Goal: Task Accomplishment & Management: Use online tool/utility

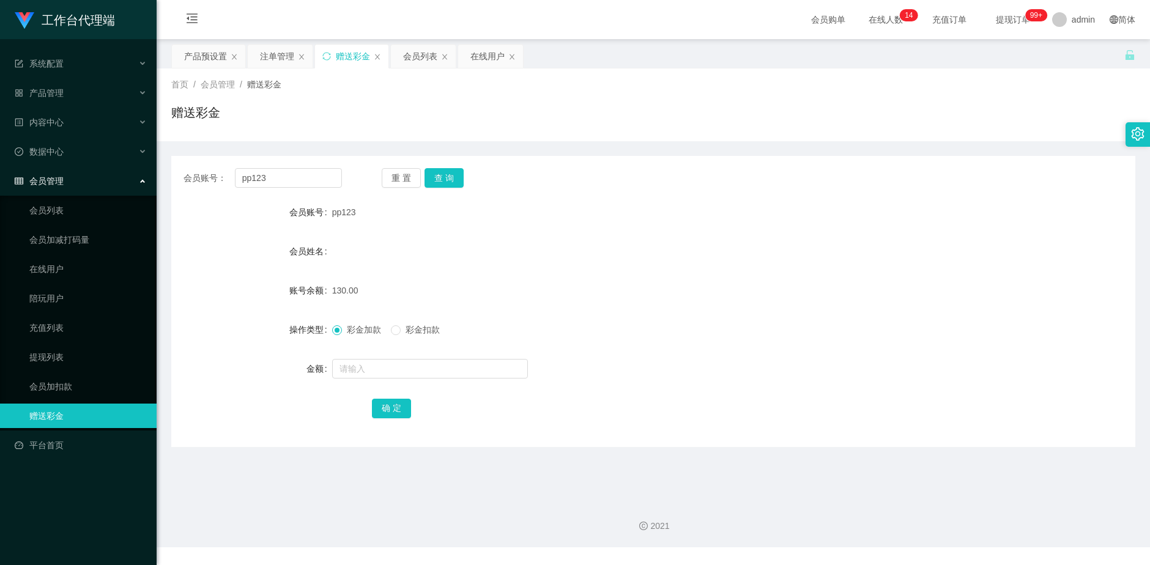
drag, startPoint x: 0, startPoint y: 0, endPoint x: 198, endPoint y: 172, distance: 261.8
click at [198, 172] on div "会员账号： pp123" at bounding box center [262, 178] width 158 height 20
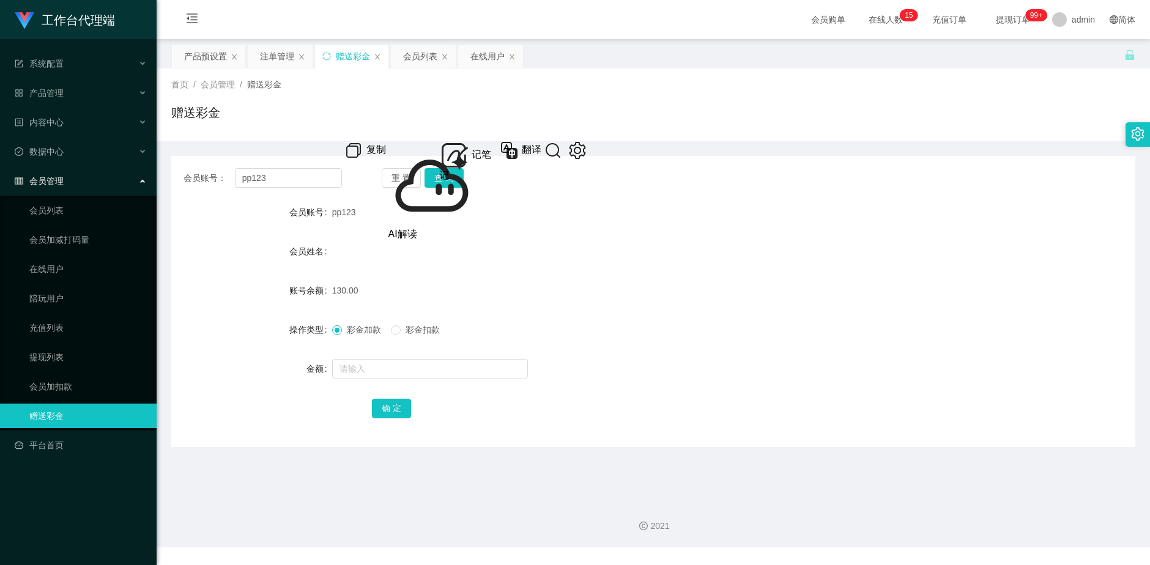
drag, startPoint x: 556, startPoint y: 301, endPoint x: 504, endPoint y: 283, distance: 55.5
click at [556, 301] on div "130.00" at bounding box center [613, 290] width 562 height 24
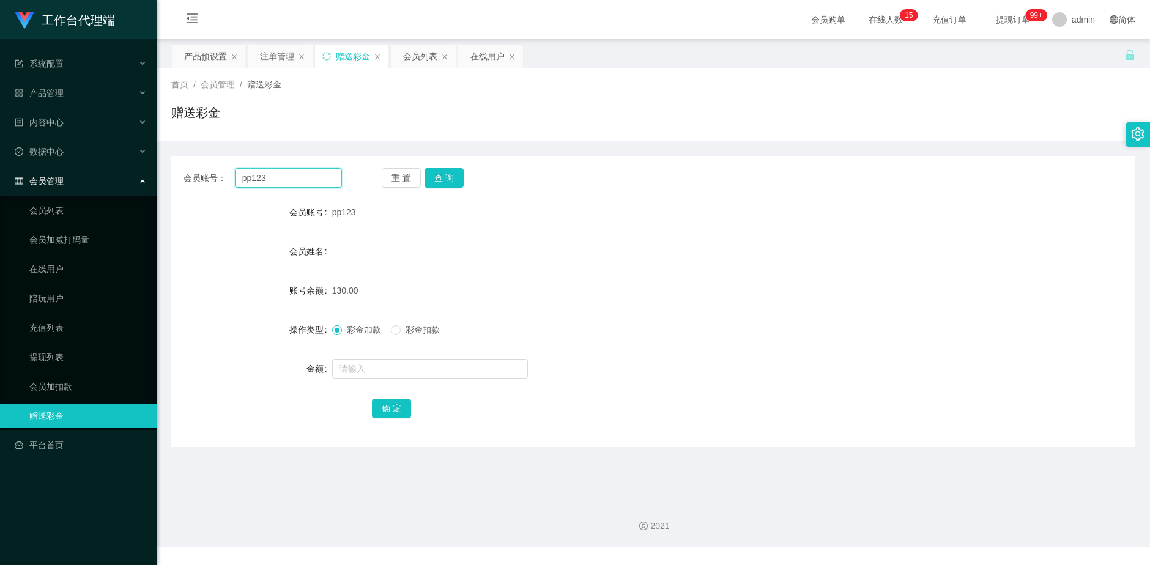
drag, startPoint x: 268, startPoint y: 183, endPoint x: 235, endPoint y: 180, distance: 33.1
click at [235, 180] on input "pp123" at bounding box center [289, 178] width 108 height 20
click at [287, 179] on input "pp123" at bounding box center [289, 178] width 108 height 20
drag, startPoint x: 275, startPoint y: 179, endPoint x: 227, endPoint y: 179, distance: 47.7
click at [227, 179] on div "会员账号： pp123" at bounding box center [262, 178] width 158 height 20
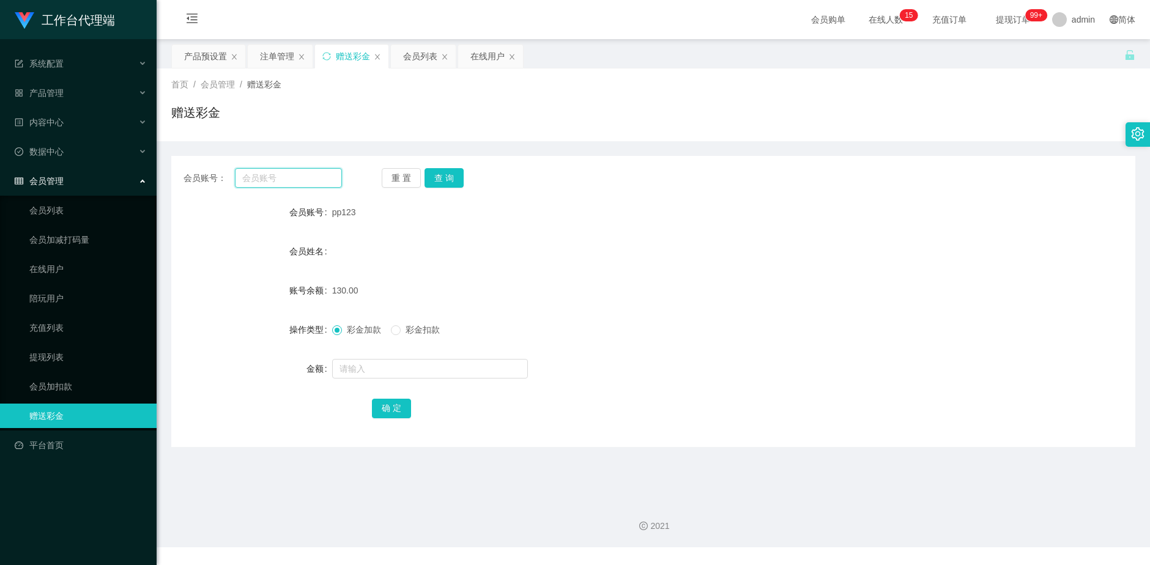
click at [285, 180] on input "text" at bounding box center [289, 178] width 108 height 20
type input "85061969"
click at [451, 179] on button "查 询" at bounding box center [443, 178] width 39 height 20
click at [386, 368] on input "text" at bounding box center [430, 369] width 196 height 20
type input "5"
